Goal: Information Seeking & Learning: Check status

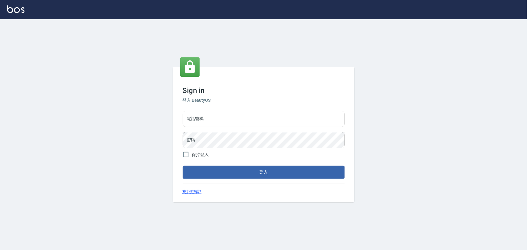
click at [255, 118] on input "電話號碼" at bounding box center [264, 119] width 162 height 16
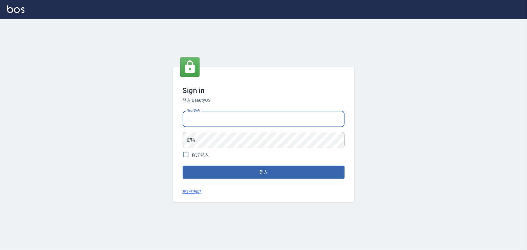
type input "0936888819"
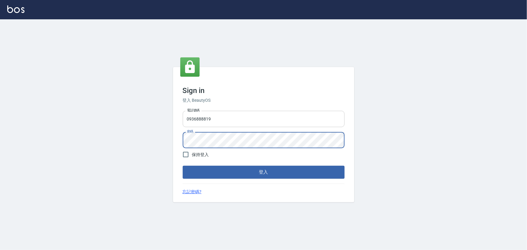
click at [183, 166] on button "登入" at bounding box center [264, 172] width 162 height 13
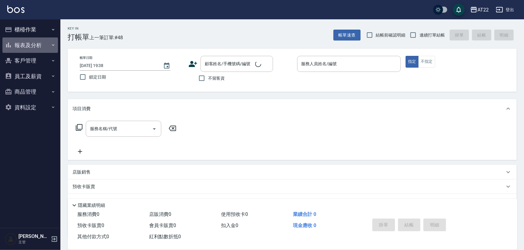
click at [47, 42] on button "報表及分析" at bounding box center [30, 45] width 56 height 16
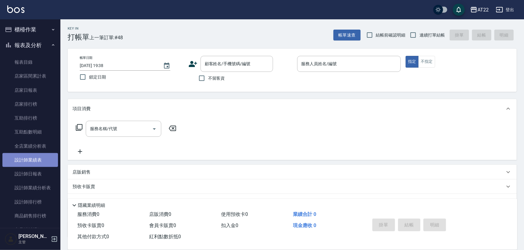
click at [41, 158] on link "設計師業績表" at bounding box center [30, 160] width 56 height 14
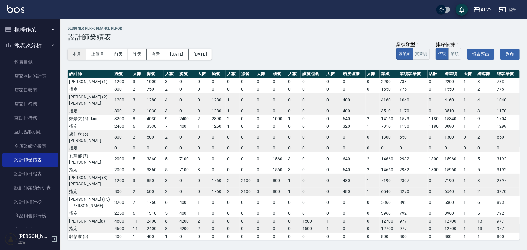
click at [72, 54] on button "本月" at bounding box center [77, 54] width 19 height 11
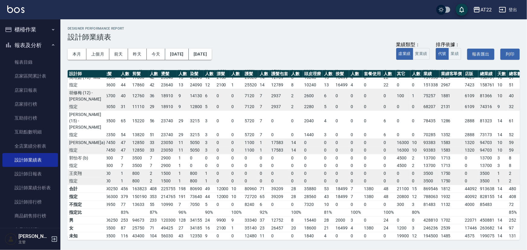
scroll to position [174, 5]
